Goal: Information Seeking & Learning: Learn about a topic

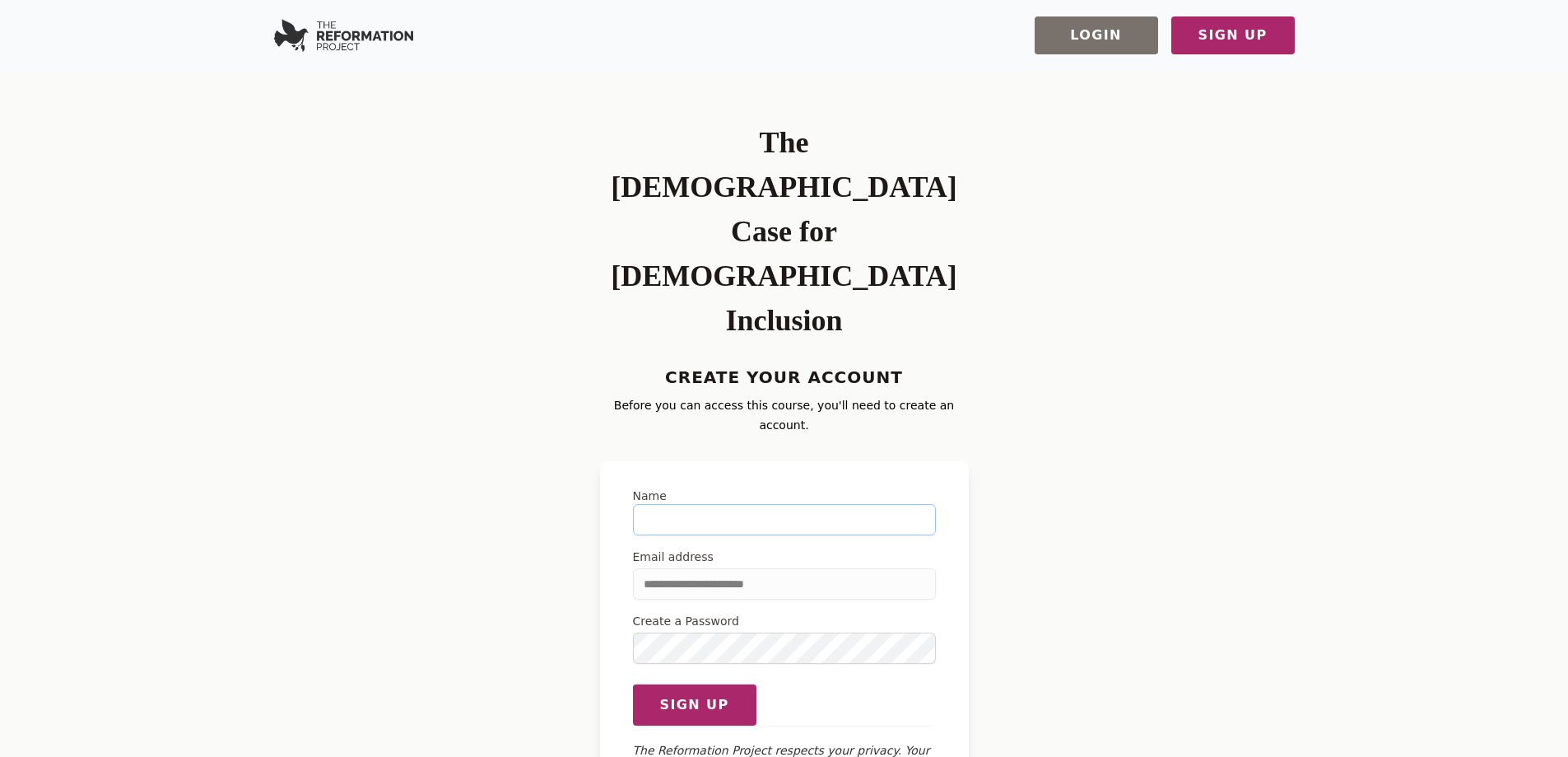
click at [722, 504] on input "Name" at bounding box center [784, 520] width 303 height 31
type input "**********"
click at [688, 695] on span "Sign up" at bounding box center [694, 705] width 69 height 20
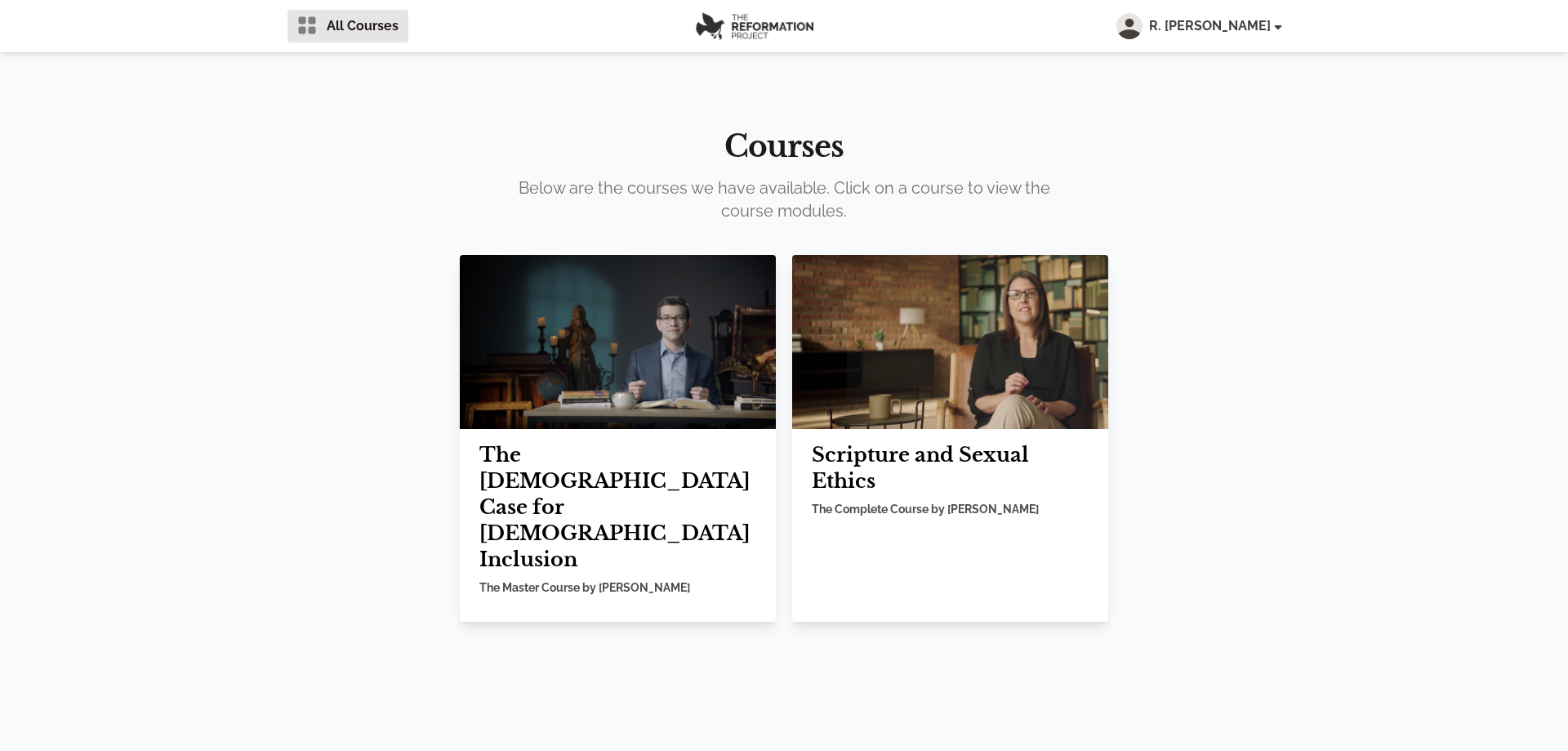
click at [589, 395] on img at bounding box center [617, 342] width 316 height 174
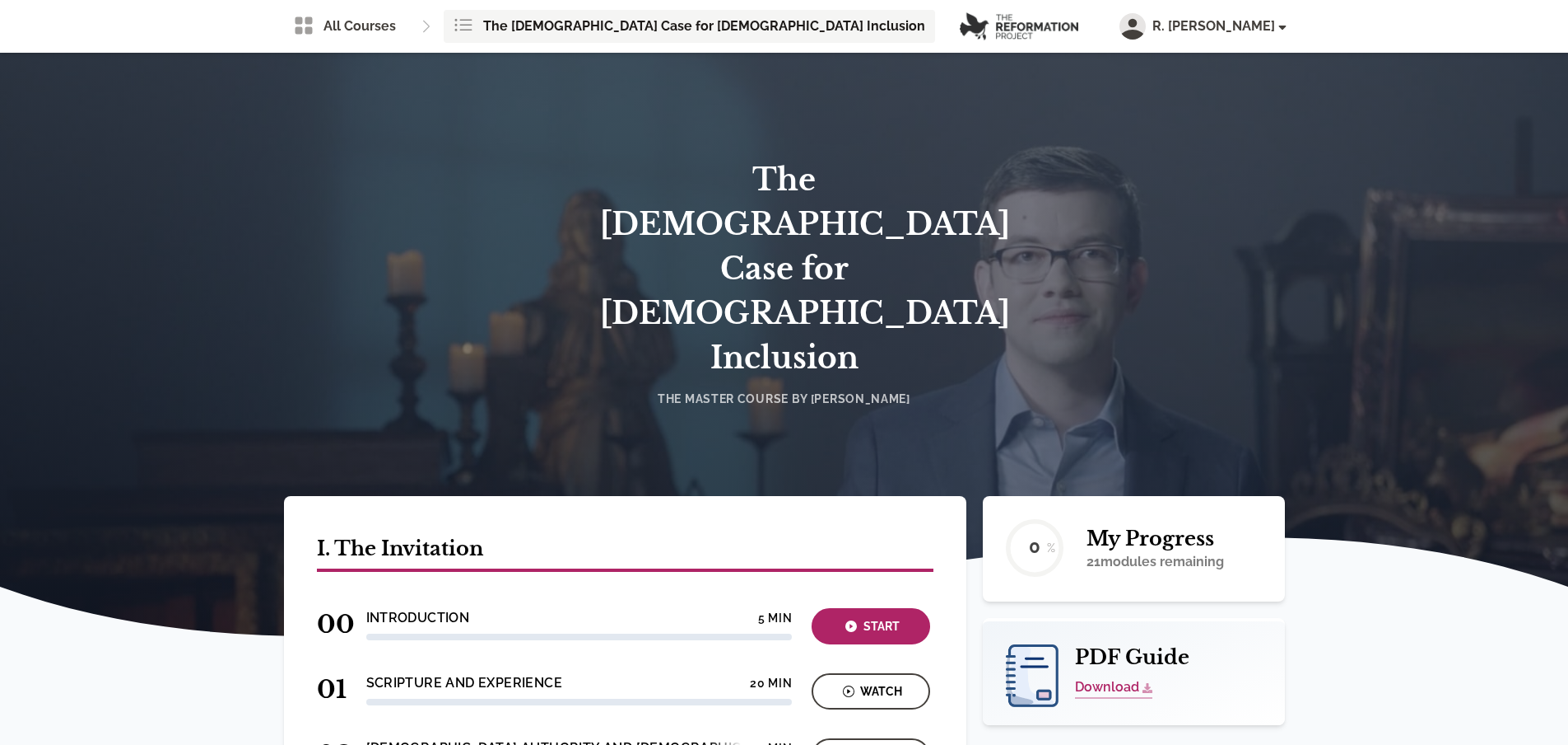
scroll to position [82, 0]
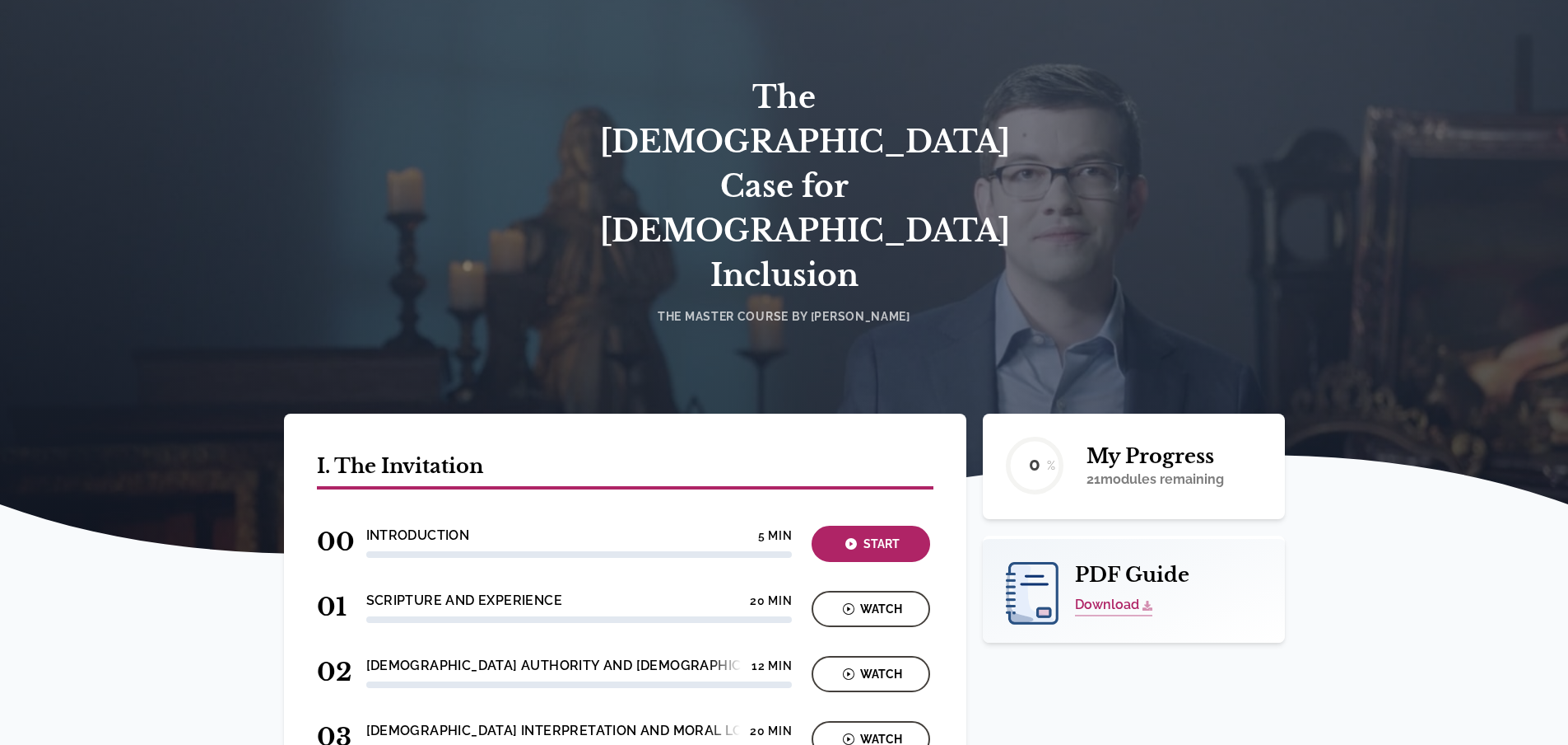
click at [884, 535] on div "Start" at bounding box center [870, 544] width 108 height 19
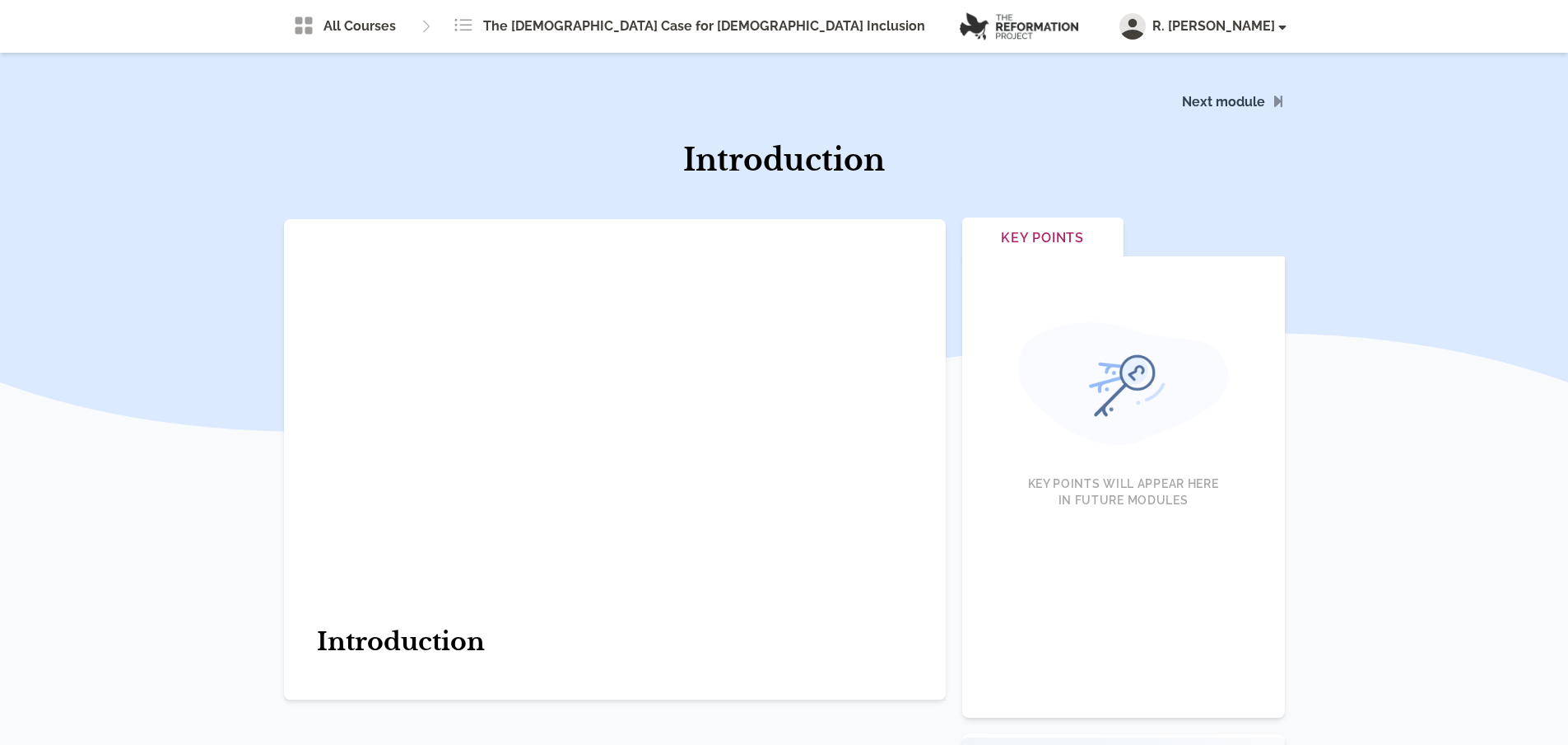
click at [1249, 99] on span "Scripture and Experience" at bounding box center [1133, 101] width 316 height 96
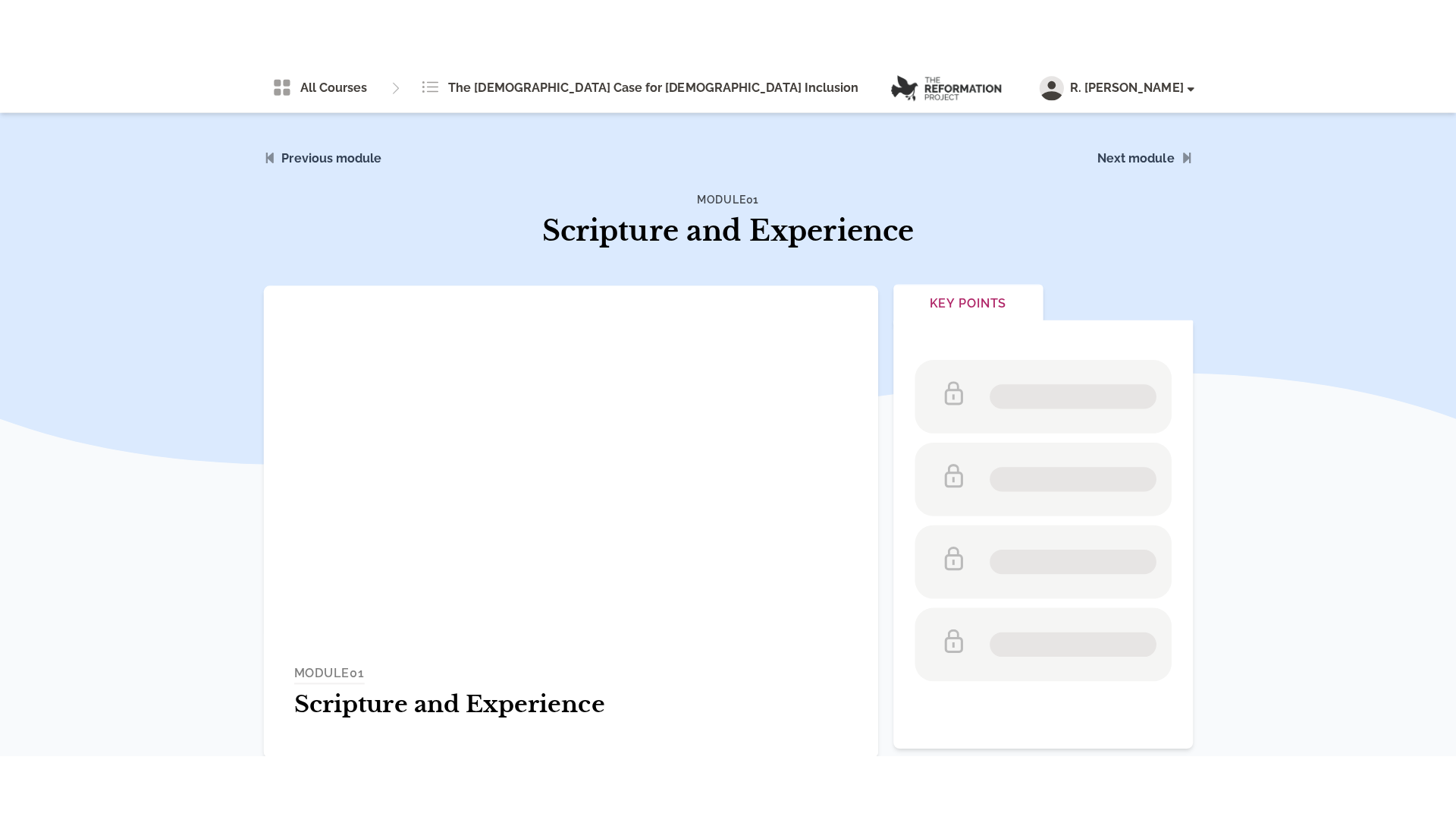
scroll to position [455, 0]
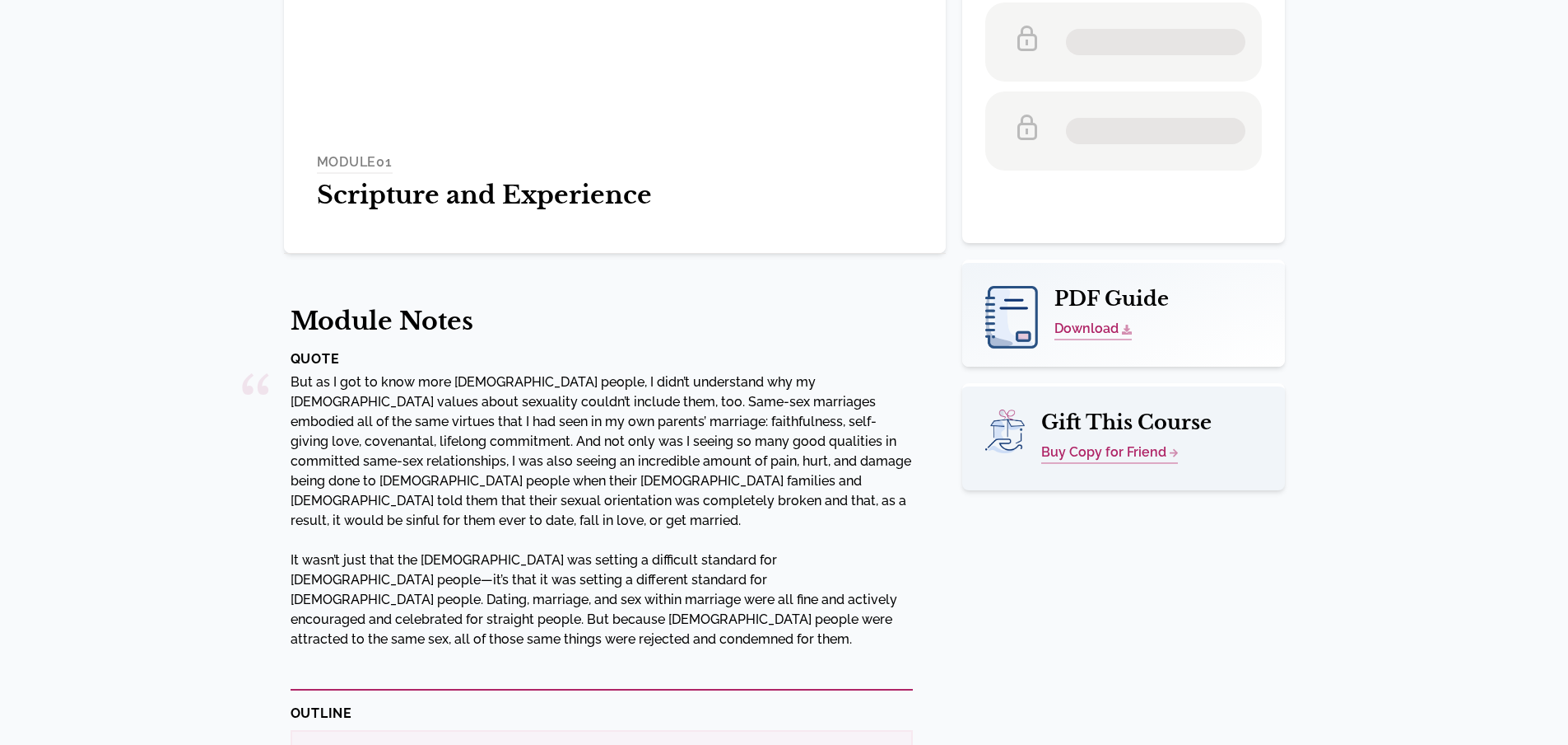
click at [1081, 330] on link "Download" at bounding box center [1092, 329] width 77 height 22
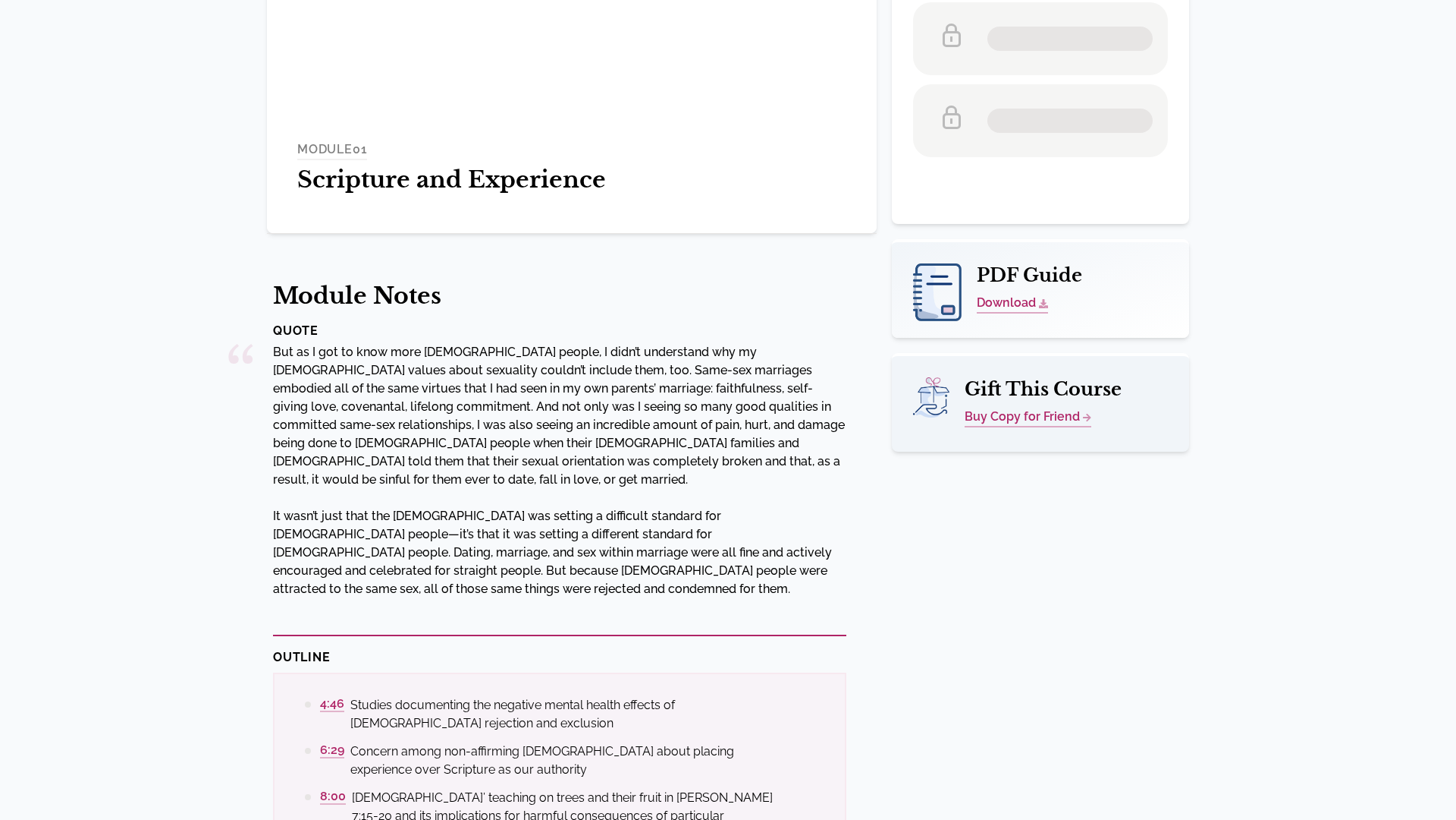
scroll to position [455, 0]
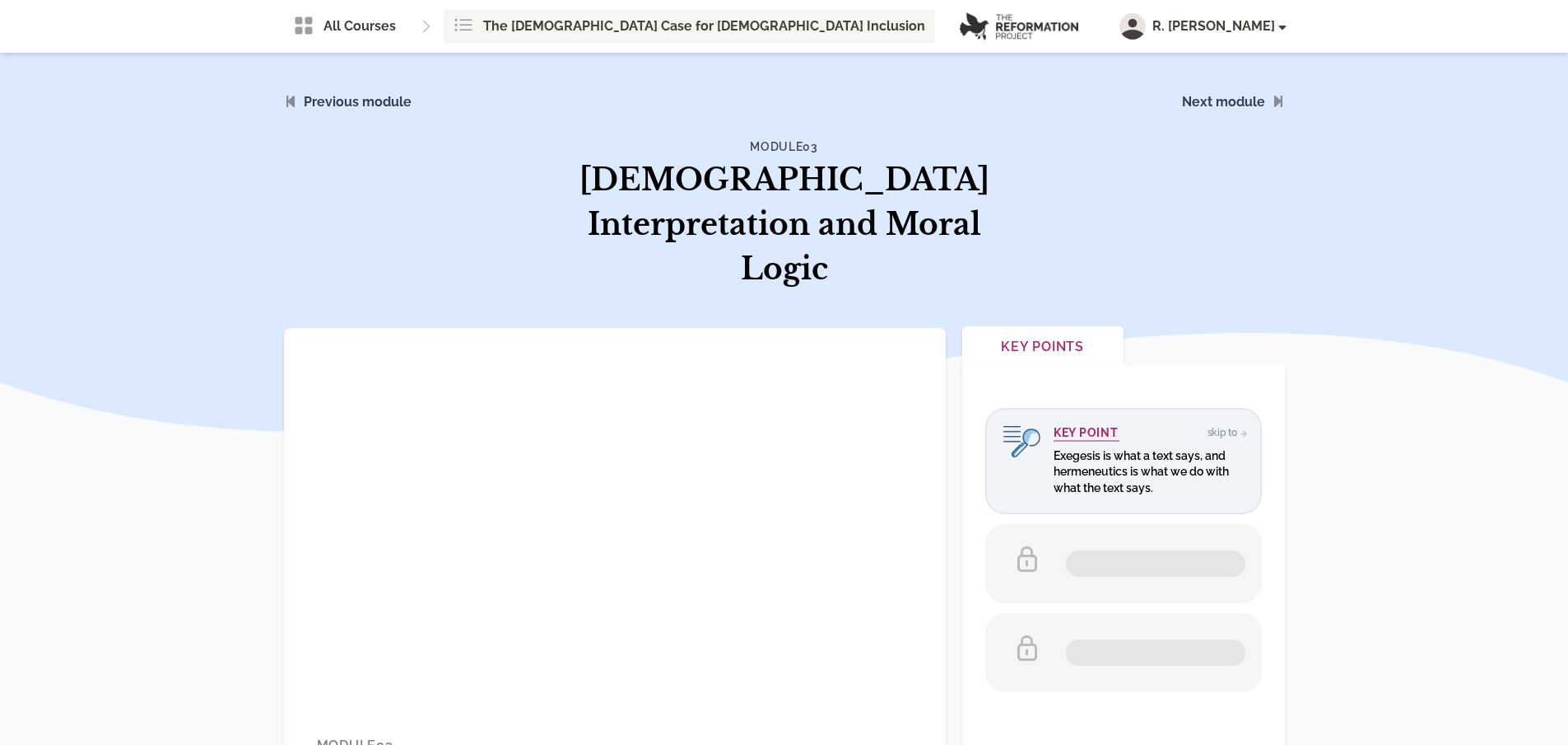
click at [523, 24] on span "The [DEMOGRAPHIC_DATA] Case for [DEMOGRAPHIC_DATA] Inclusion" at bounding box center [704, 26] width 442 height 20
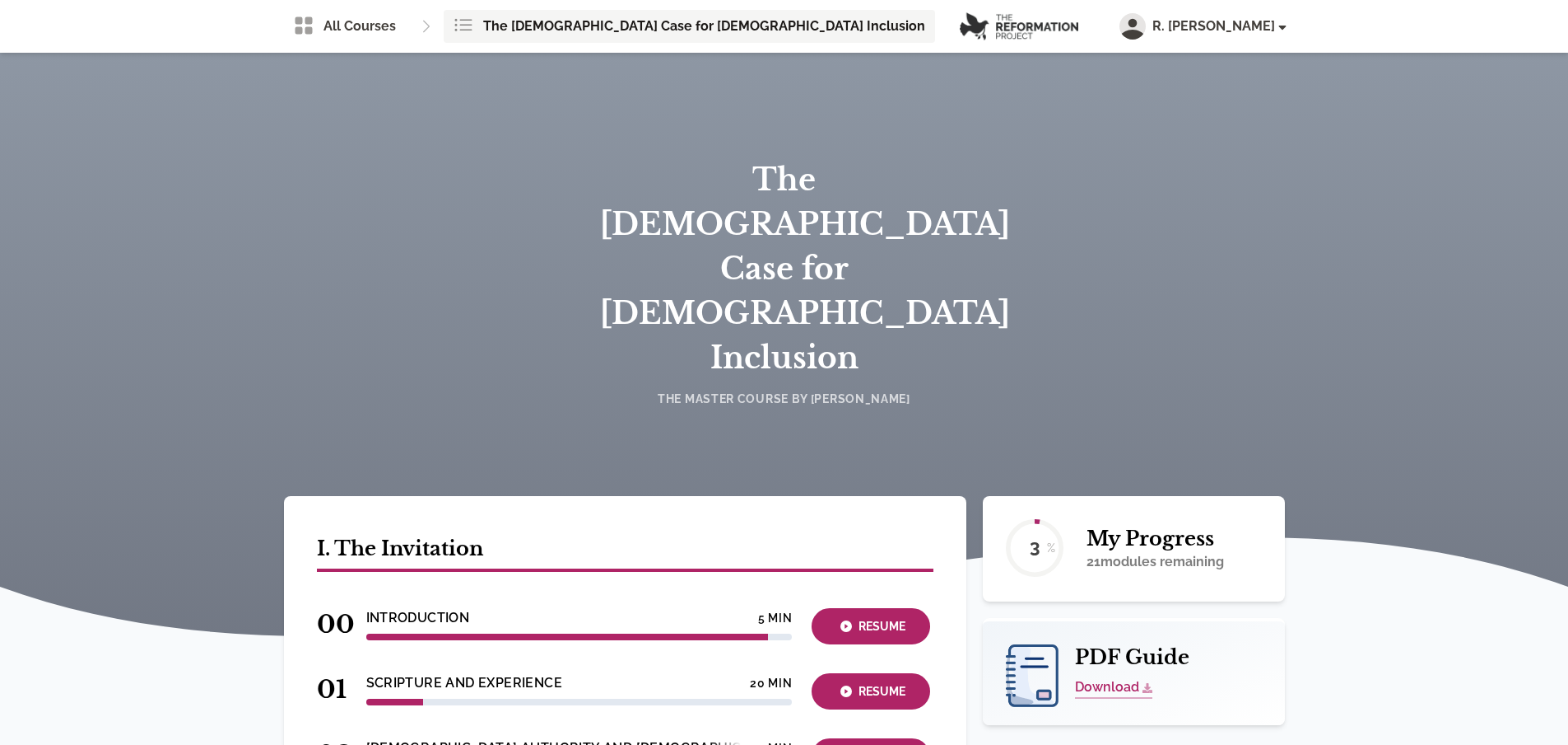
click at [960, 30] on img at bounding box center [1019, 26] width 119 height 28
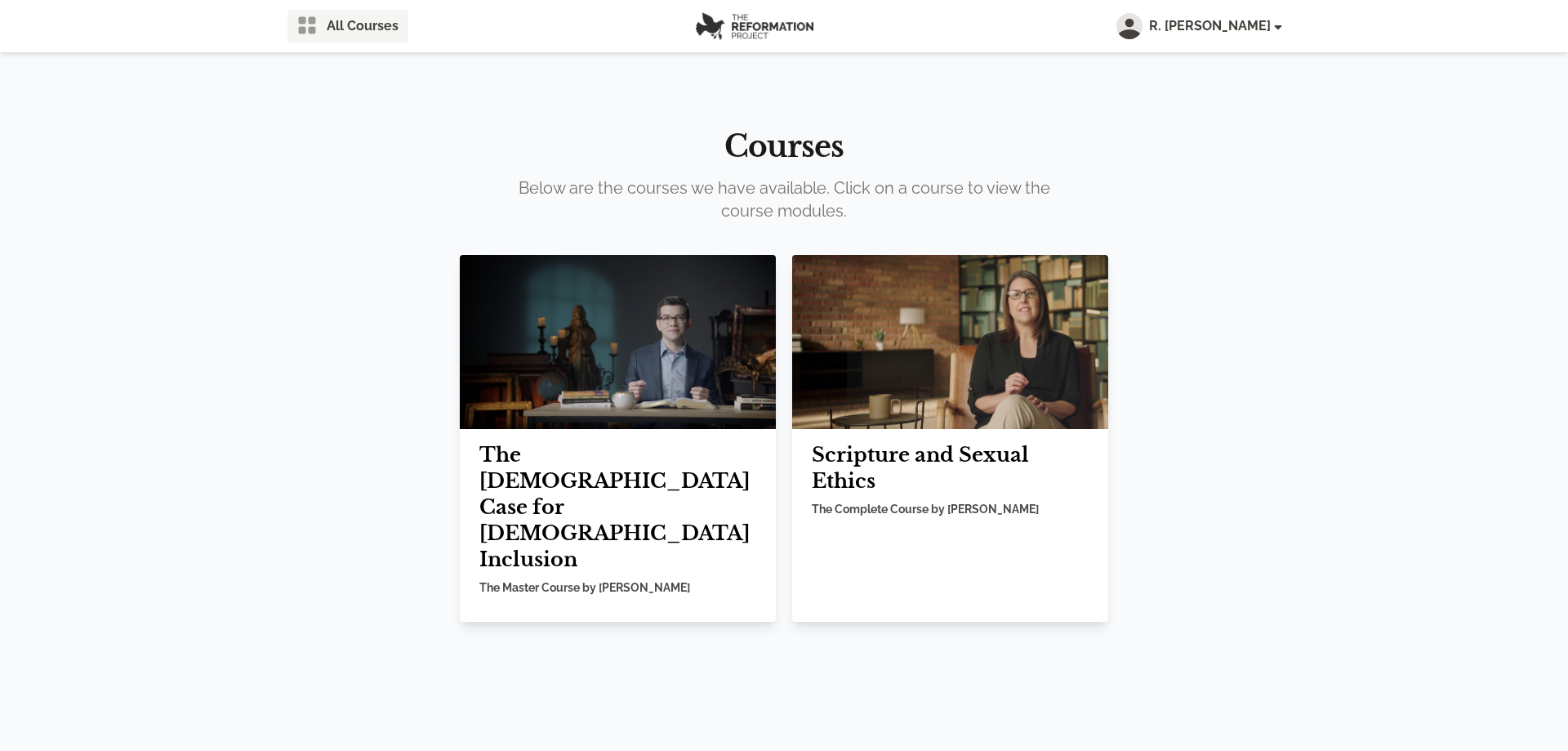
click at [326, 22] on link "All Courses" at bounding box center [348, 26] width 121 height 33
click at [976, 355] on img at bounding box center [950, 342] width 316 height 174
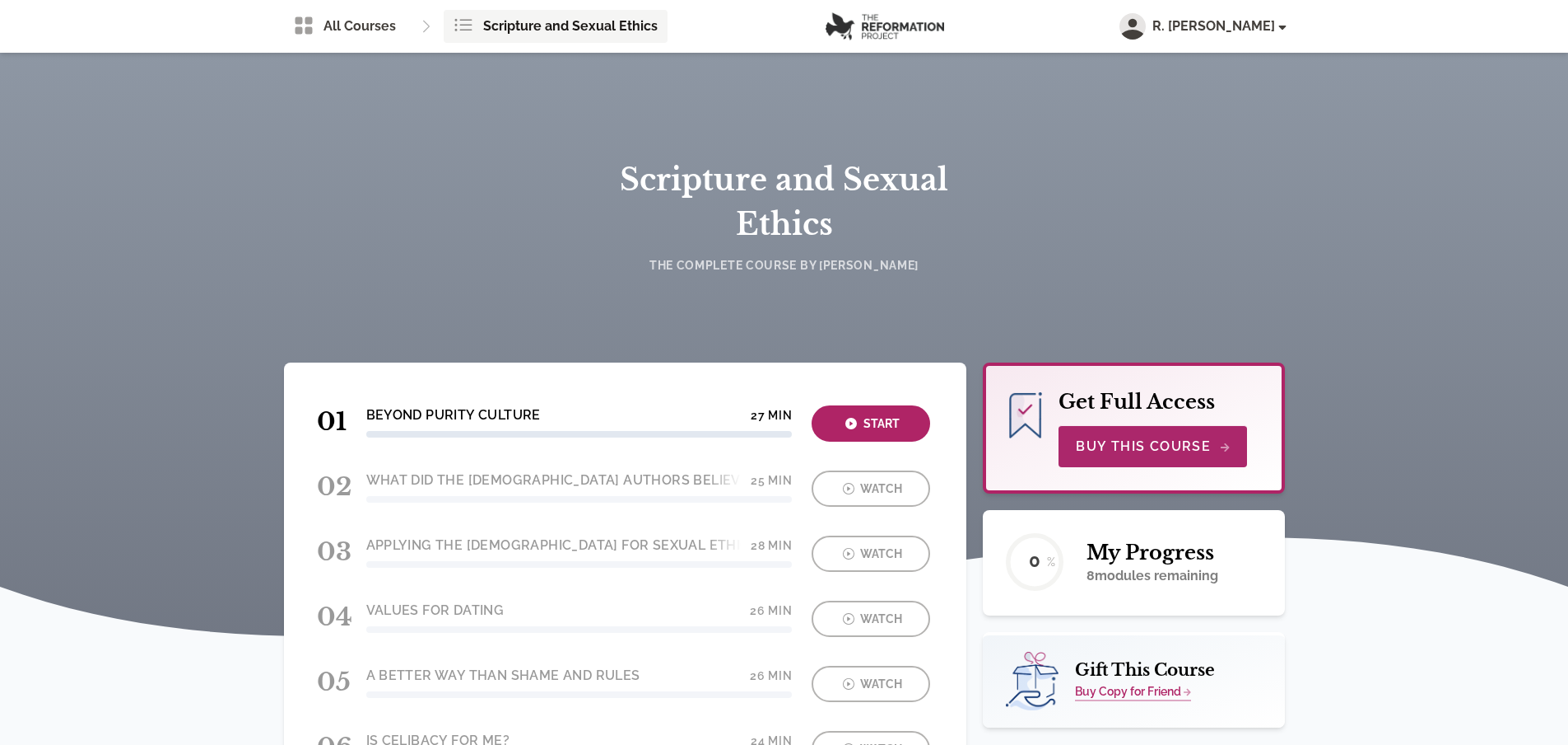
click at [871, 16] on img at bounding box center [885, 26] width 119 height 28
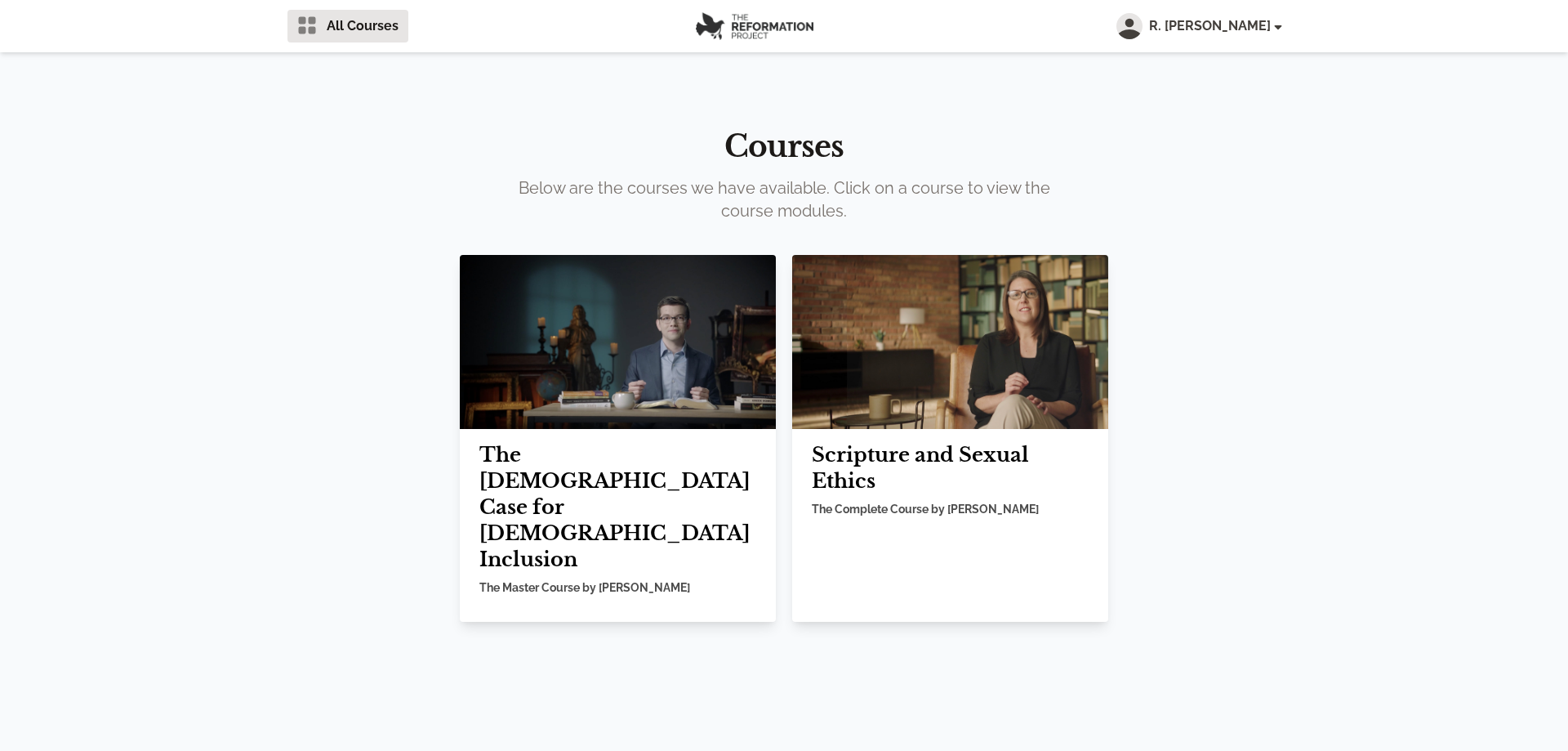
click at [755, 28] on img at bounding box center [754, 26] width 118 height 28
